Goal: Task Accomplishment & Management: Manage account settings

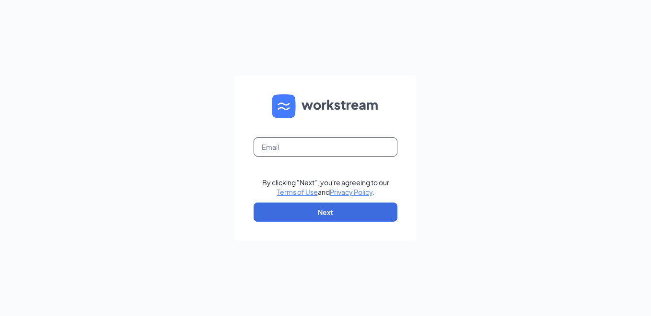
click at [330, 149] on input "text" at bounding box center [325, 147] width 144 height 19
type input "j089008@kfc.com"
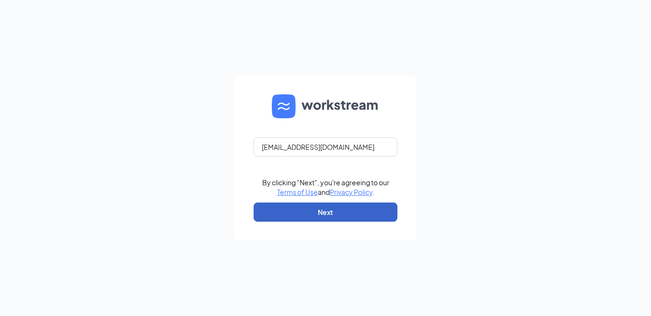
click at [326, 213] on button "Next" at bounding box center [325, 212] width 144 height 19
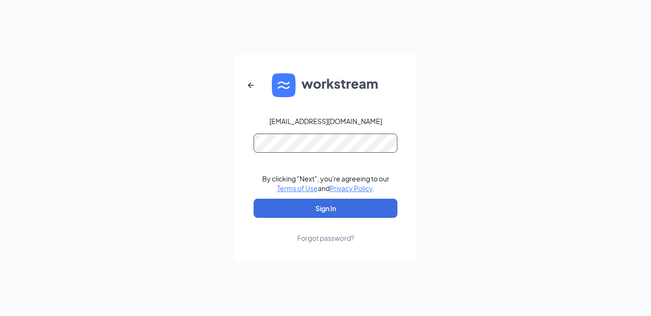
click at [253, 199] on button "Sign In" at bounding box center [325, 208] width 144 height 19
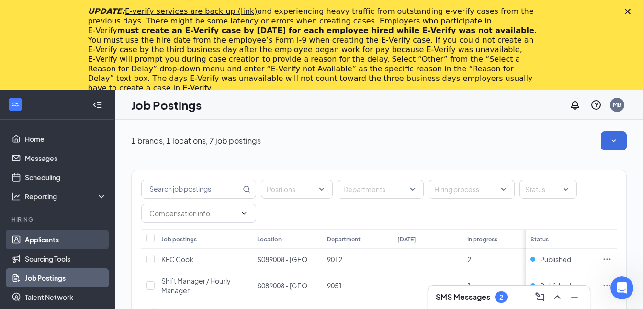
click at [43, 235] on link "Applicants" at bounding box center [66, 239] width 82 height 19
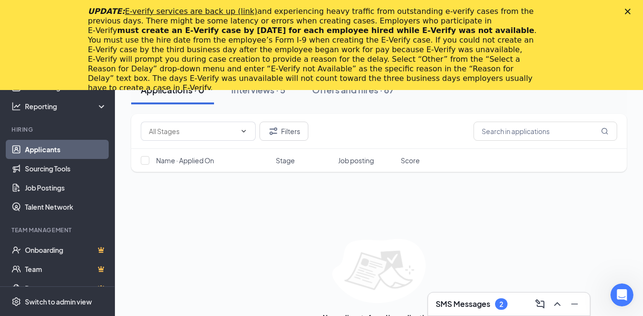
scroll to position [96, 0]
click at [470, 305] on h3 "SMS Messages" at bounding box center [463, 304] width 55 height 11
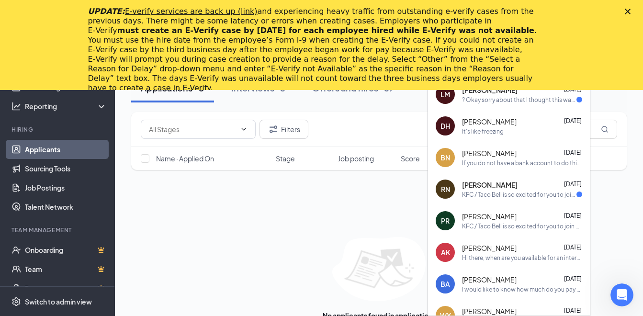
click at [631, 10] on polygon "Close" at bounding box center [628, 12] width 6 height 6
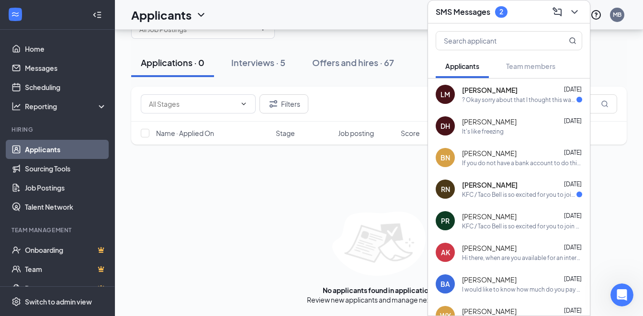
scroll to position [31, 0]
click at [304, 212] on div "No applicants found in applications Review new applicants and manage next steps" at bounding box center [379, 258] width 496 height 93
click at [542, 9] on div "SMS Messages 2" at bounding box center [509, 11] width 147 height 15
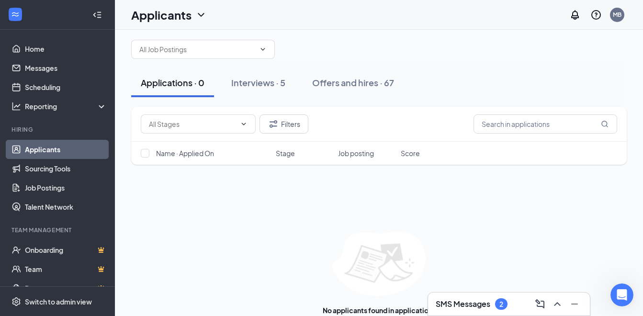
scroll to position [0, 0]
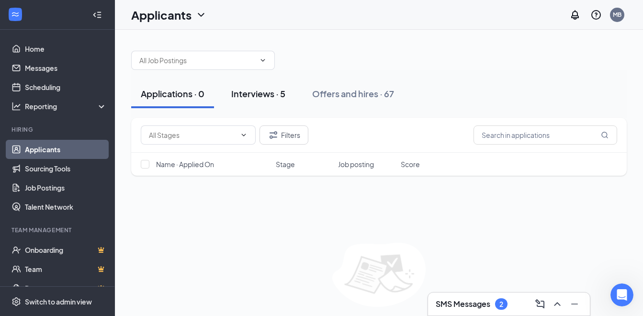
click at [262, 95] on div "Interviews · 5" at bounding box center [258, 94] width 54 height 12
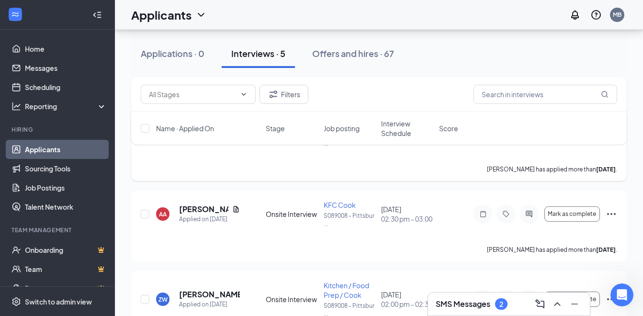
scroll to position [96, 0]
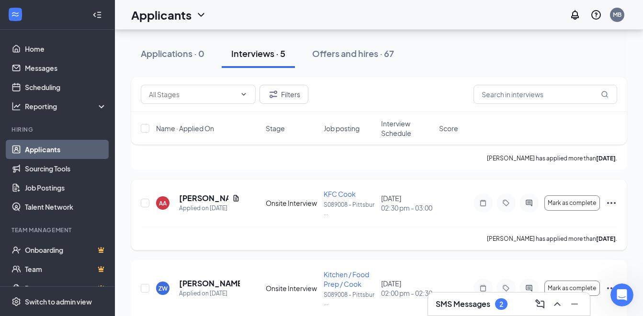
click at [608, 203] on icon "Ellipses" at bounding box center [611, 202] width 11 height 11
click at [403, 256] on div "RW [PERSON_NAME] Applied on [DATE] Onsite Interview KFC Cook S089008 - Pittsbur…" at bounding box center [379, 310] width 496 height 422
click at [581, 207] on span "Mark as complete" at bounding box center [572, 203] width 48 height 7
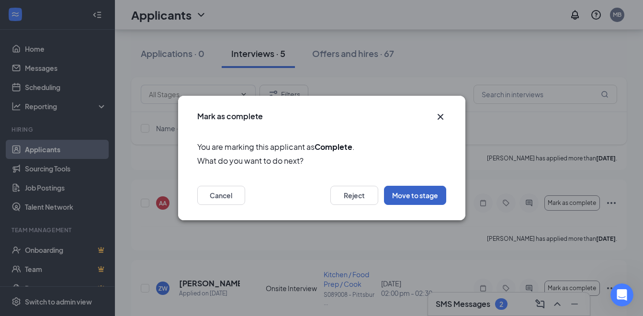
click at [413, 196] on button "Move to stage" at bounding box center [415, 195] width 62 height 19
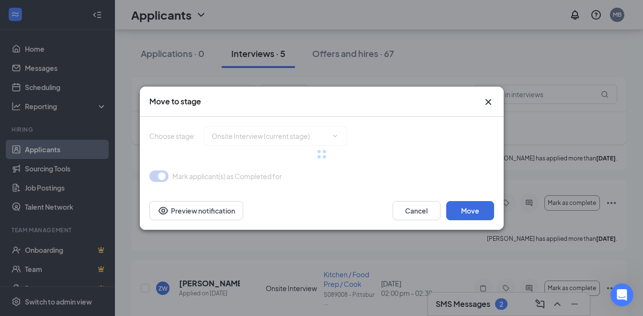
type input "Hiring Complete (final stage)"
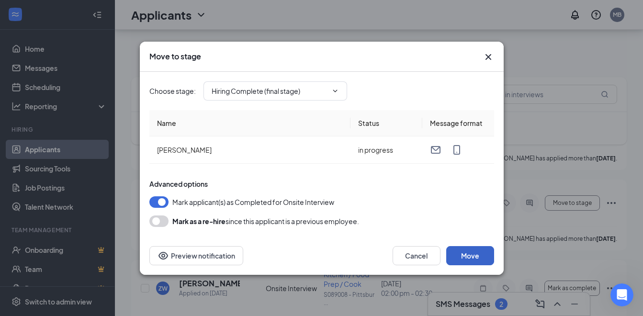
click at [461, 253] on button "Move" at bounding box center [471, 255] width 48 height 19
